Goal: Information Seeking & Learning: Learn about a topic

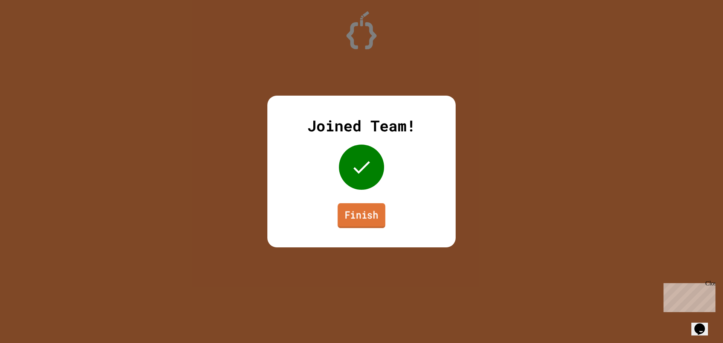
click at [344, 217] on link "Finish" at bounding box center [362, 215] width 48 height 25
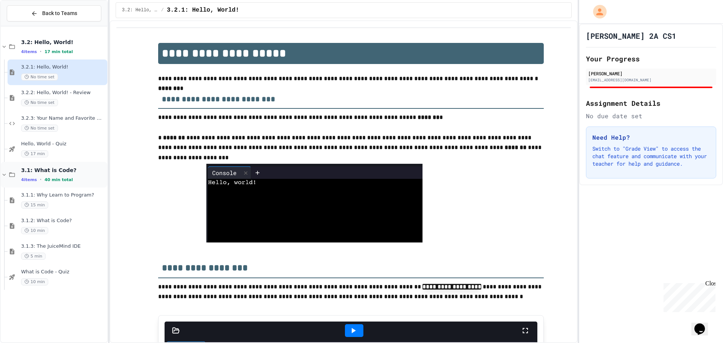
click at [48, 175] on div "3.1: What is Code? 4 items • 40 min total" at bounding box center [63, 175] width 85 height 16
click at [69, 181] on div "4 items • 40 min total" at bounding box center [63, 180] width 85 height 6
click at [66, 207] on div "15 min" at bounding box center [63, 205] width 85 height 7
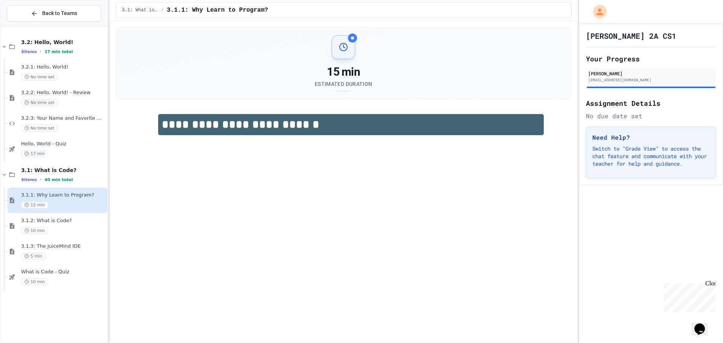
click at [342, 30] on div "15 min Estimated Duration" at bounding box center [344, 62] width 454 height 71
click at [54, 39] on span "3.2: Hello, World!" at bounding box center [63, 42] width 85 height 7
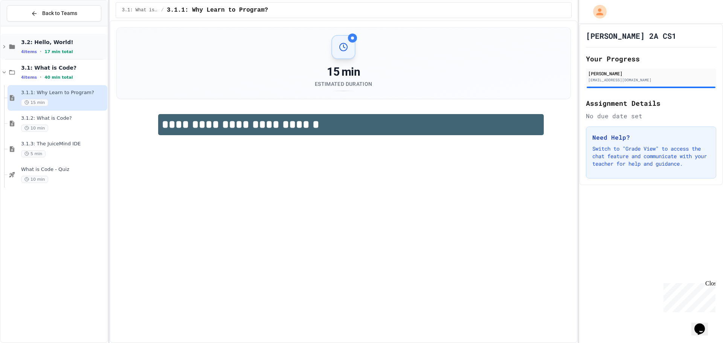
click at [50, 47] on div "3.2: Hello, World! 4 items • 17 min total" at bounding box center [63, 47] width 85 height 16
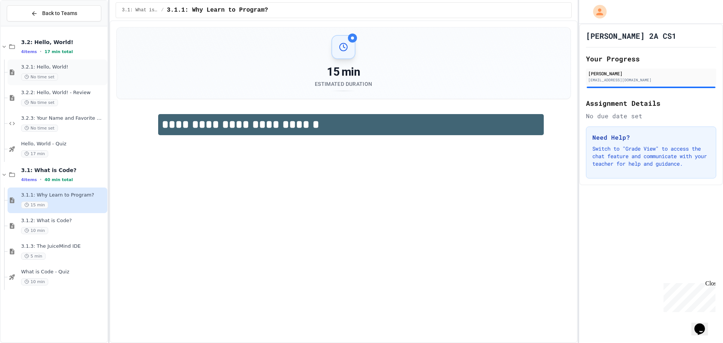
click at [48, 61] on div "3.2.1: Hello, World! No time set" at bounding box center [58, 73] width 100 height 26
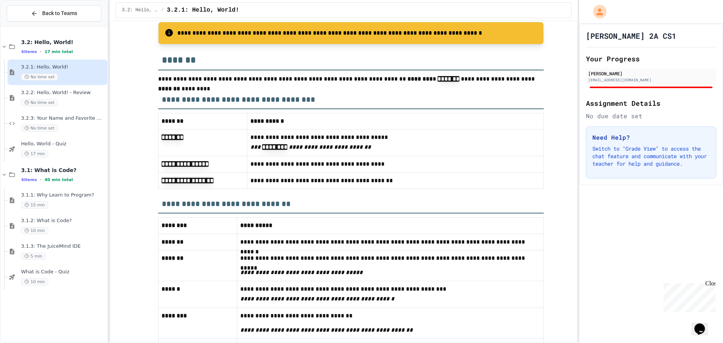
scroll to position [1870, 0]
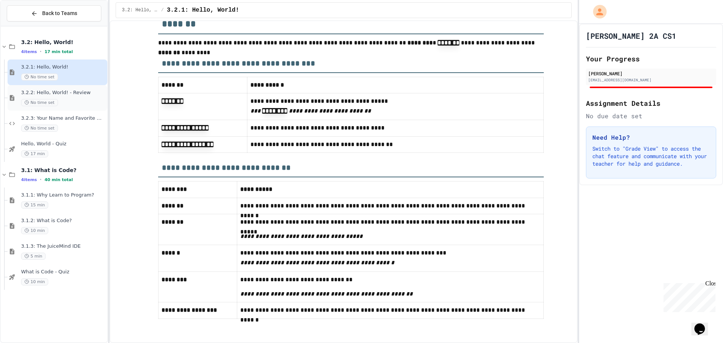
click at [80, 96] on span "3.2.2: Hello, World! - Review" at bounding box center [63, 93] width 85 height 6
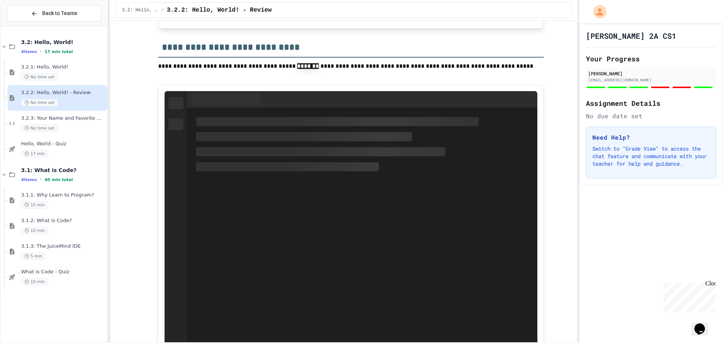
scroll to position [2308, 0]
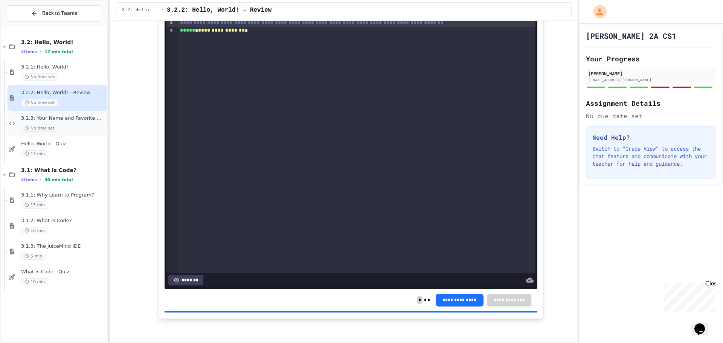
click at [72, 111] on div "3.2.3: Your Name and Favorite Movie No time set" at bounding box center [58, 124] width 100 height 26
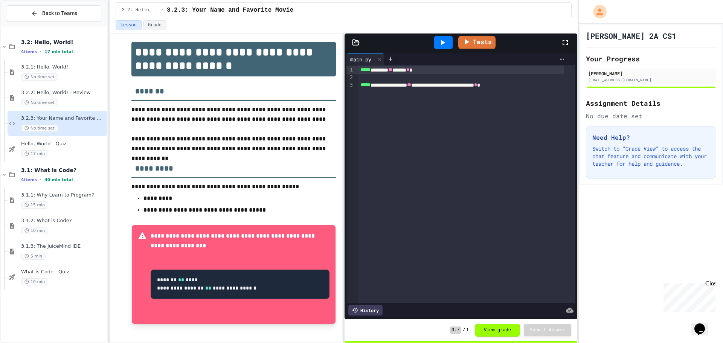
scroll to position [20, 0]
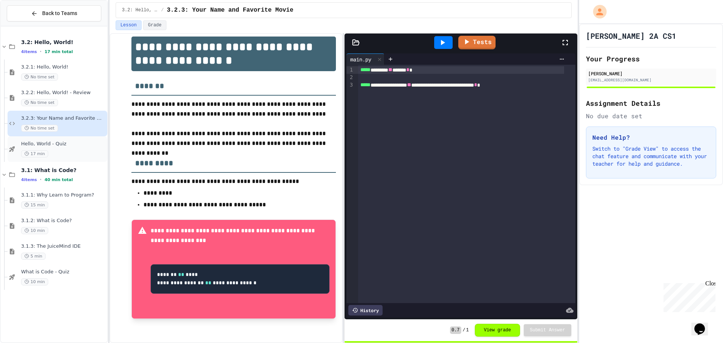
click at [66, 145] on span "Hello, World - Quiz" at bounding box center [63, 144] width 85 height 6
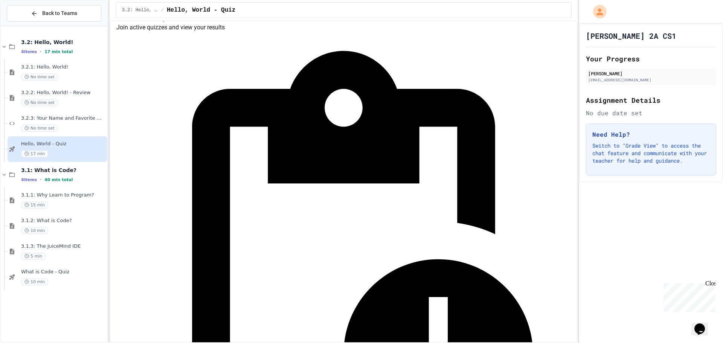
scroll to position [42, 0]
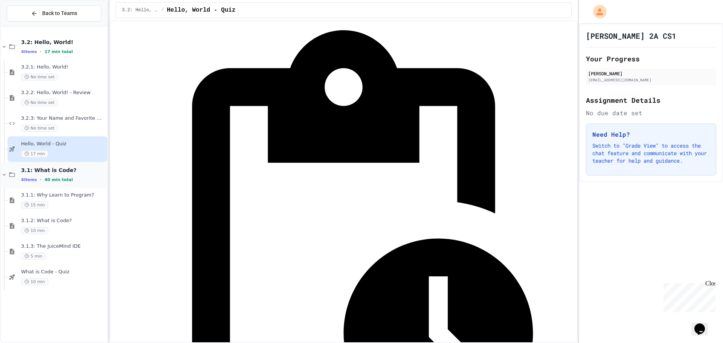
click at [59, 173] on span "3.1: What is Code?" at bounding box center [63, 170] width 85 height 7
click at [30, 186] on div "3.1: What is Code? 4 items • 40 min total" at bounding box center [54, 175] width 107 height 26
click at [38, 194] on span "3.1.1: Why Learn to Program?" at bounding box center [63, 195] width 85 height 6
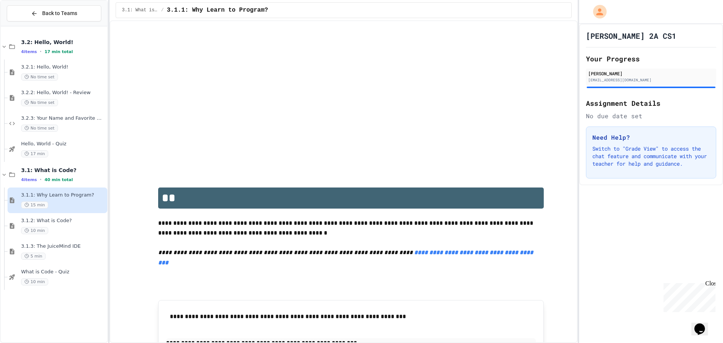
scroll to position [809, 0]
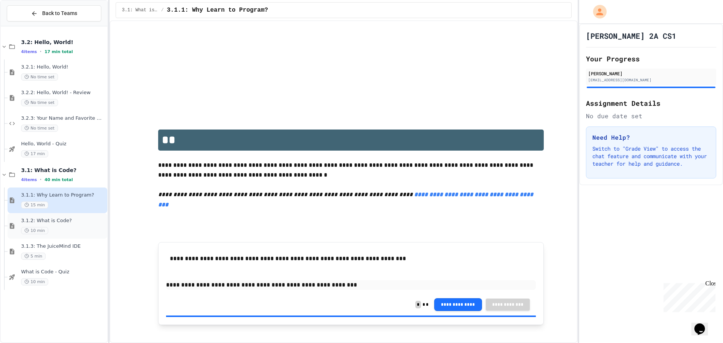
click at [37, 225] on div "3.1.2: What is Code? 10 min" at bounding box center [63, 226] width 85 height 17
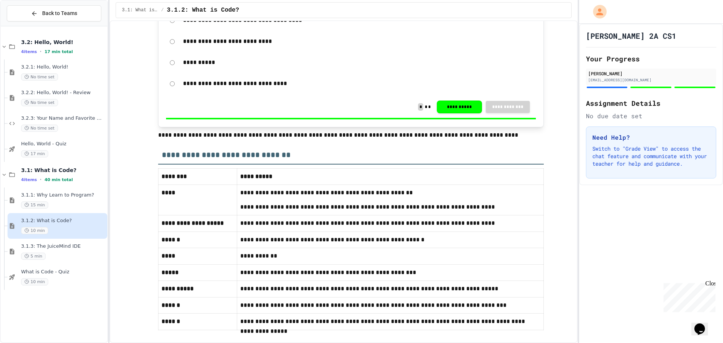
scroll to position [1646, 0]
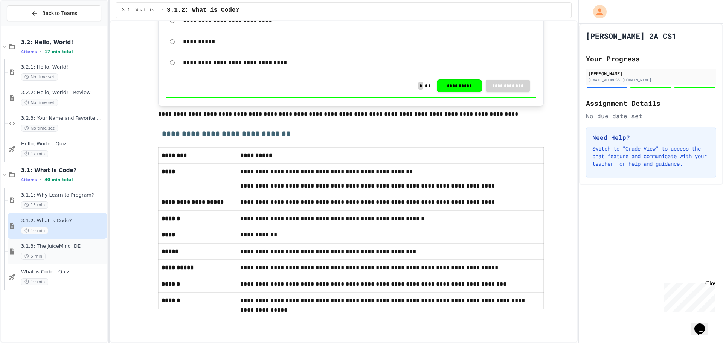
click at [31, 253] on span "5 min" at bounding box center [33, 256] width 24 height 7
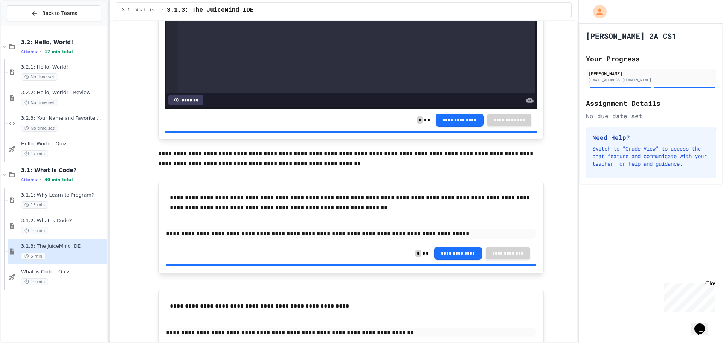
scroll to position [464, 0]
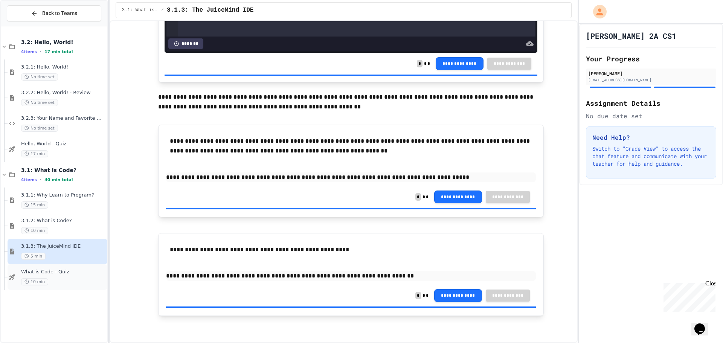
click at [59, 267] on div "What is Code - Quiz 10 min" at bounding box center [58, 277] width 100 height 26
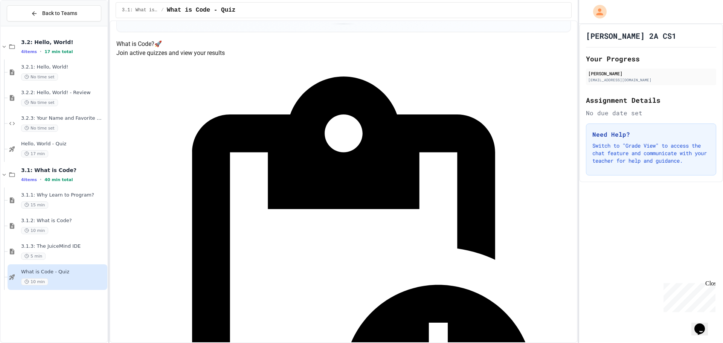
scroll to position [113, 0]
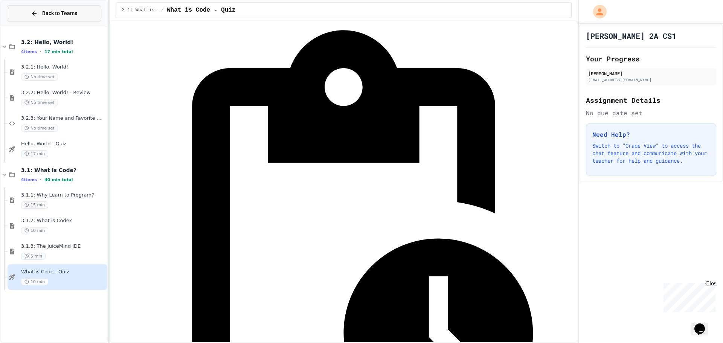
click at [40, 14] on div "Back to Teams" at bounding box center [54, 13] width 46 height 8
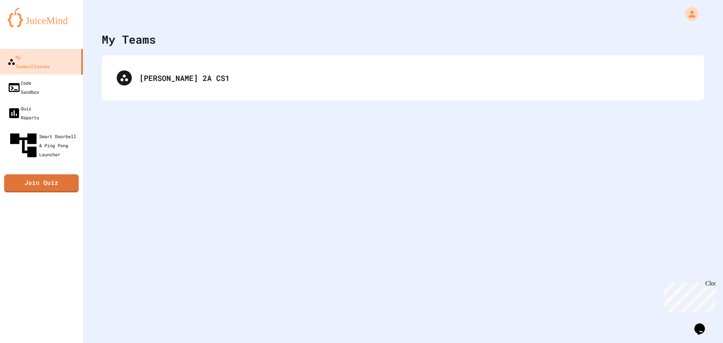
click at [183, 88] on div "[PERSON_NAME] 2A CS1" at bounding box center [403, 78] width 588 height 30
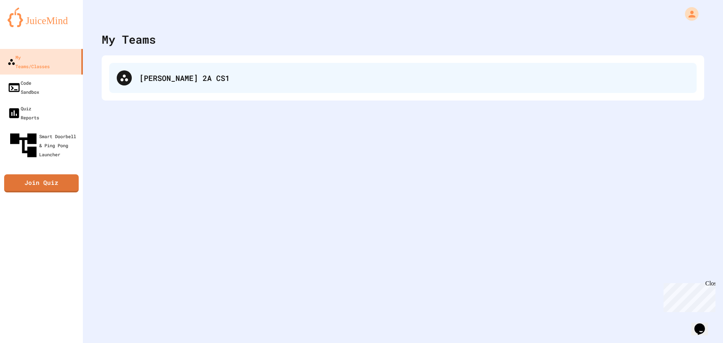
click at [177, 73] on div "[PERSON_NAME] 2A CS1" at bounding box center [414, 77] width 550 height 11
